Goal: Task Accomplishment & Management: Manage account settings

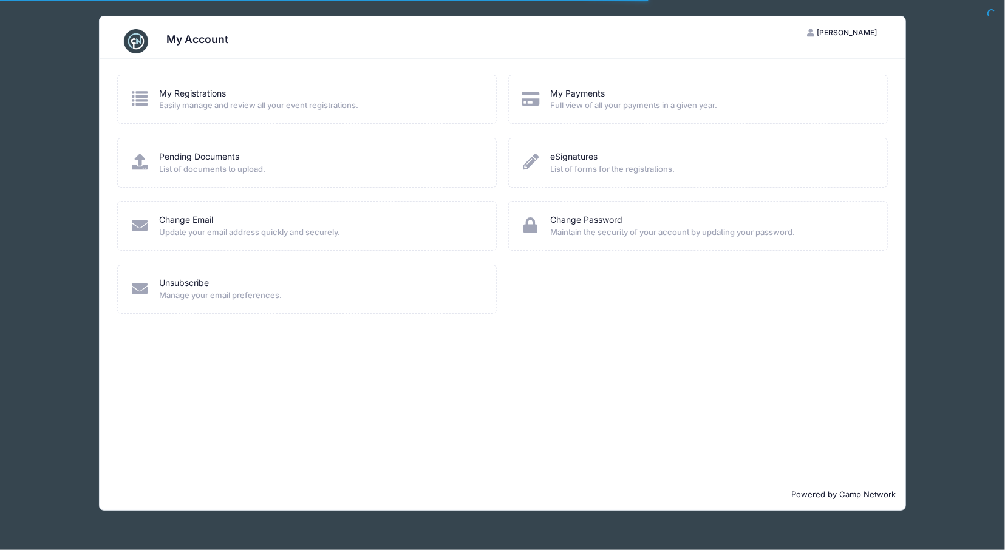
click at [0, 550] on nordpass-portal at bounding box center [0, 550] width 0 height 0
click at [265, 103] on span "Easily manage and review all your event registrations." at bounding box center [319, 106] width 321 height 12
click at [142, 96] on icon at bounding box center [140, 99] width 20 height 16
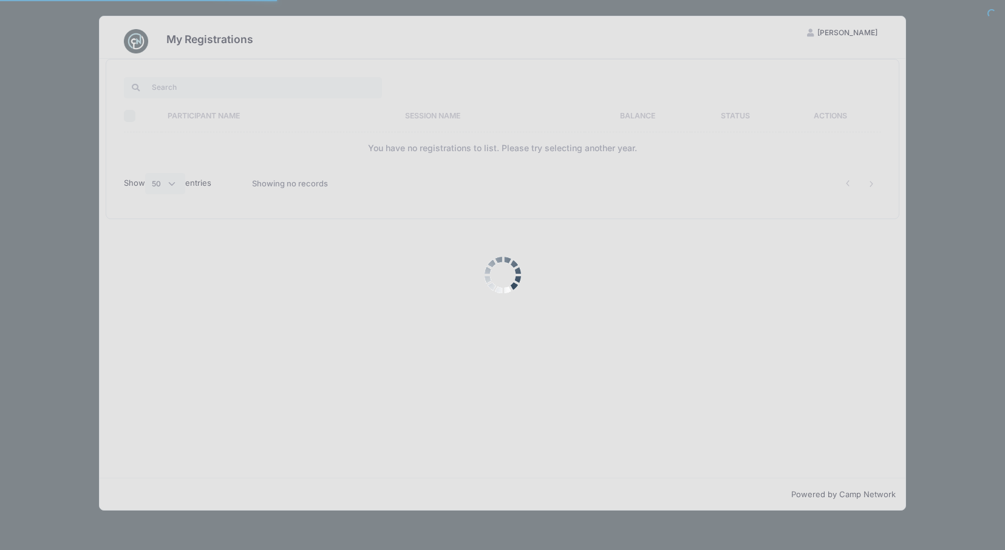
select select "50"
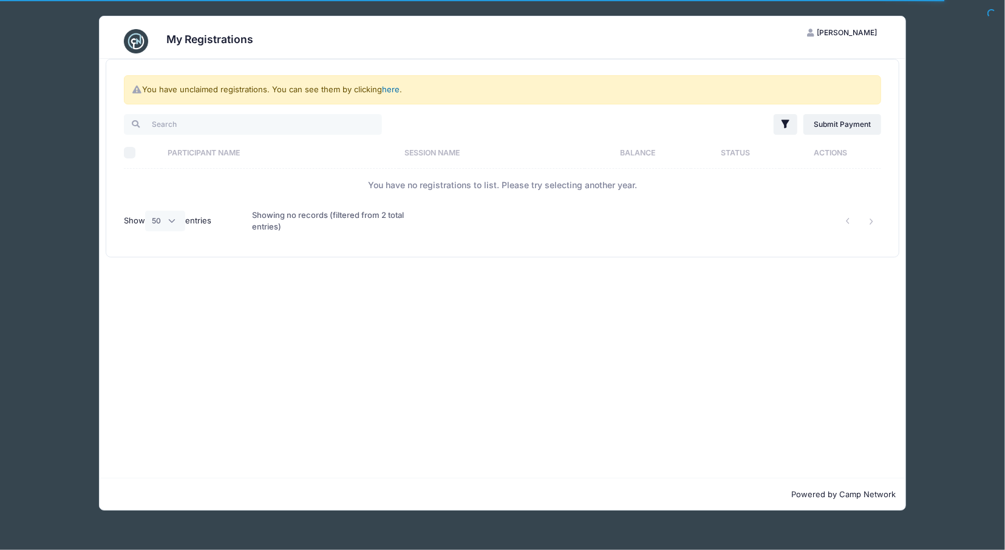
click at [395, 86] on link "here" at bounding box center [391, 89] width 18 height 10
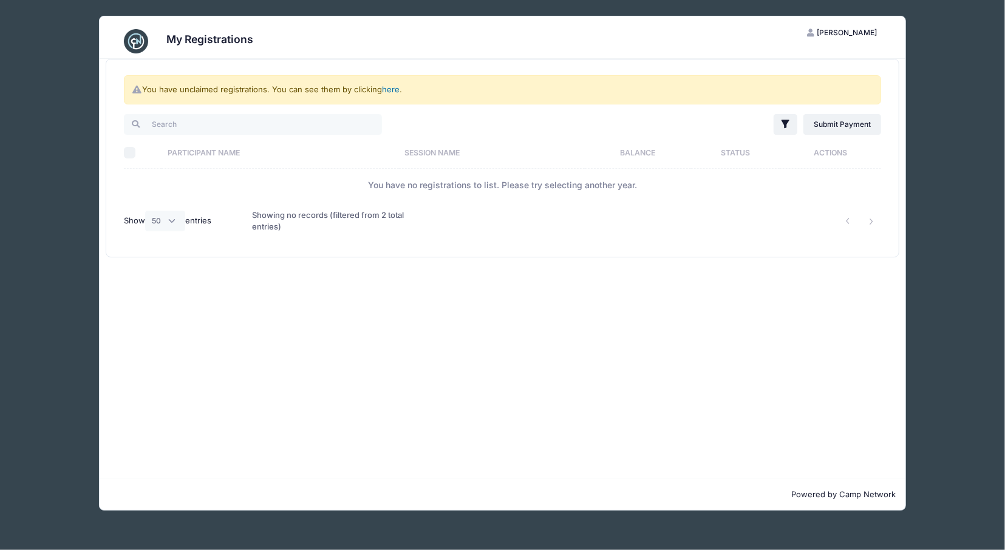
click at [389, 89] on link "here" at bounding box center [391, 89] width 18 height 10
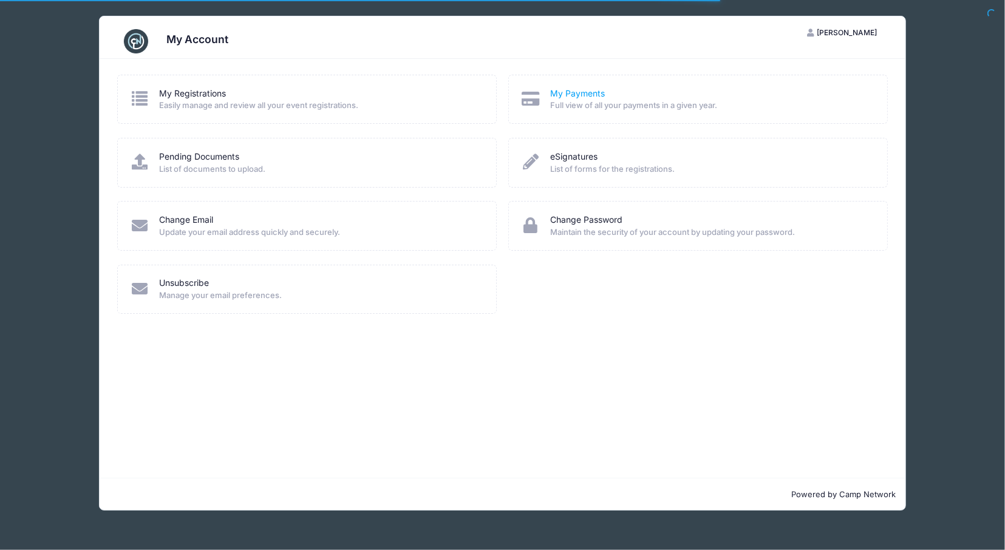
click at [573, 93] on link "My Payments" at bounding box center [577, 93] width 55 height 13
click at [572, 157] on link "eSignatures" at bounding box center [573, 157] width 47 height 13
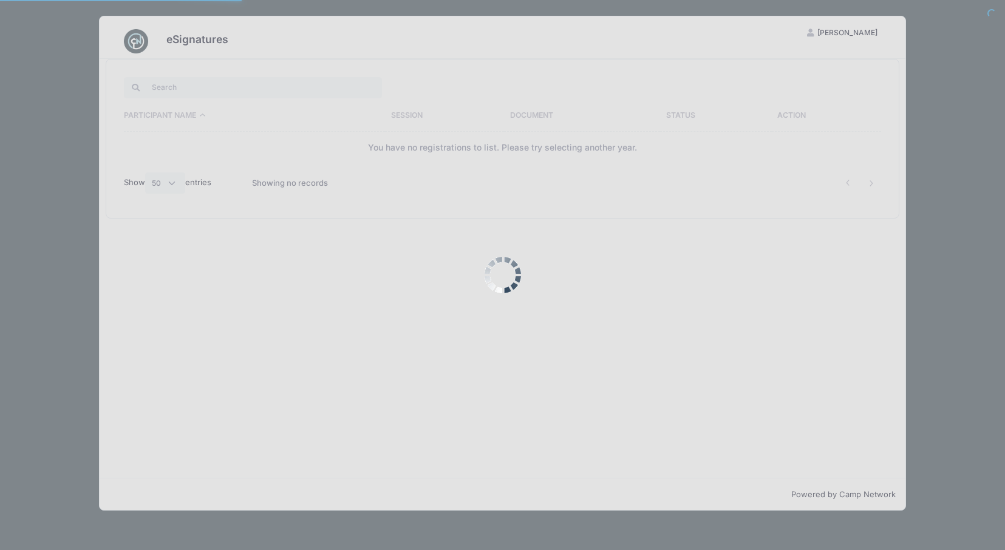
select select "50"
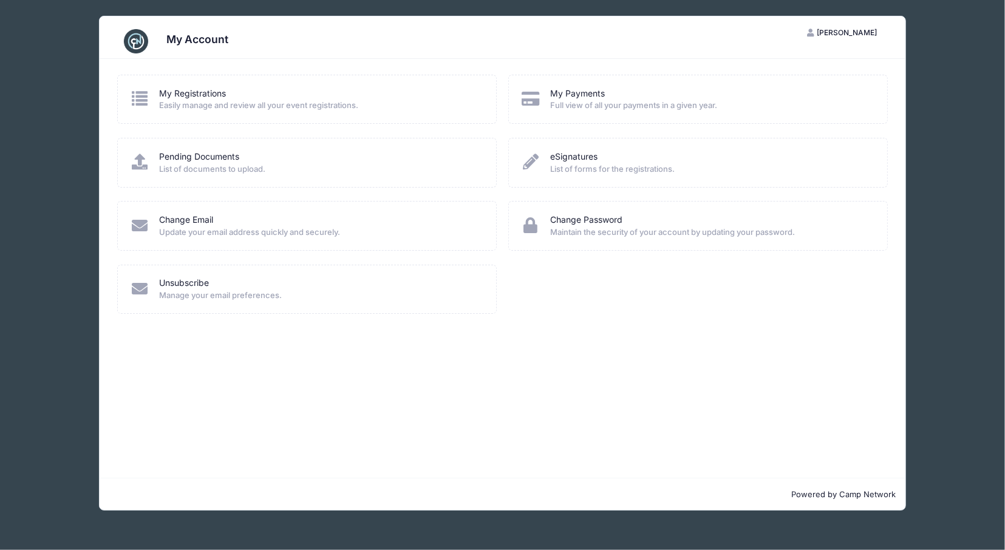
click at [182, 42] on h3 "My Account" at bounding box center [197, 39] width 62 height 13
